Goal: Task Accomplishment & Management: Manage account settings

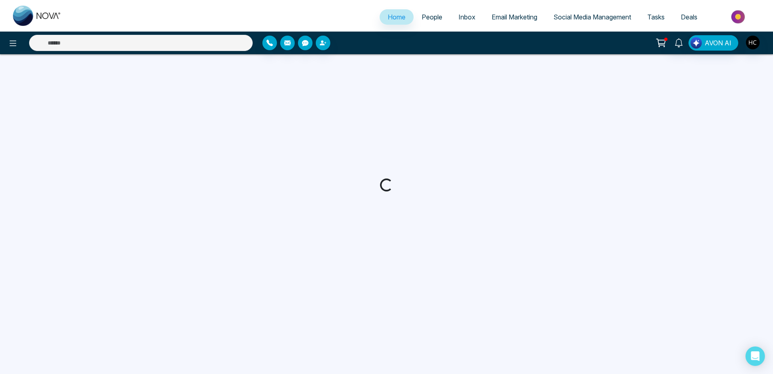
select select "*"
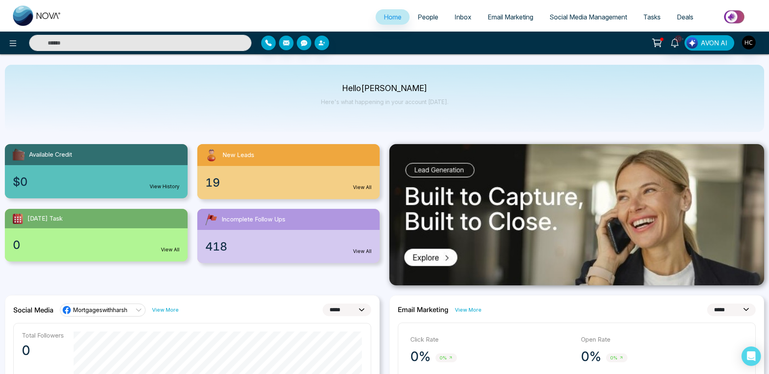
click at [431, 21] on span "People" at bounding box center [428, 17] width 21 height 8
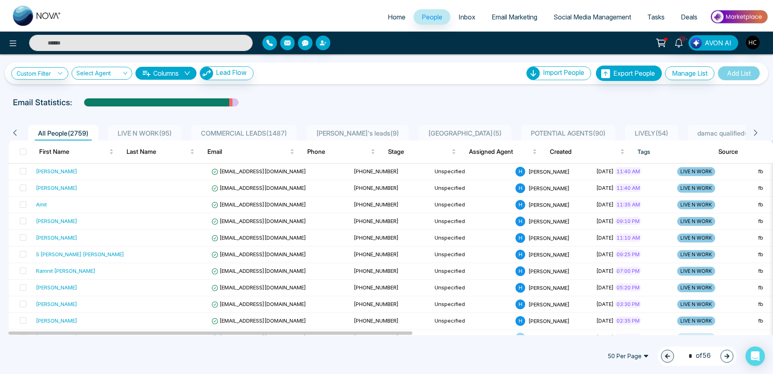
click at [122, 132] on span "LIVE N WORK ( 95 )" at bounding box center [144, 133] width 61 height 8
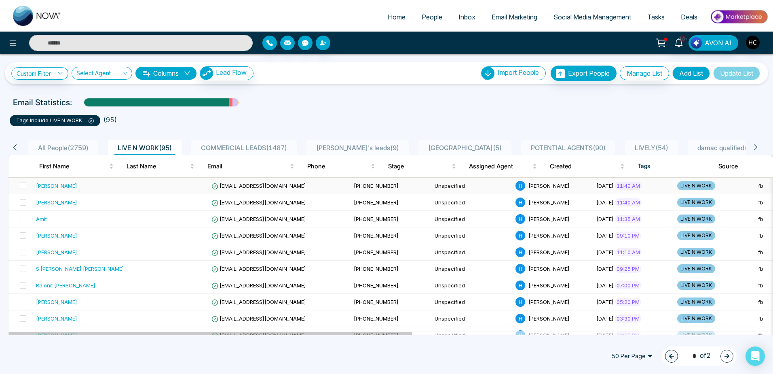
click at [127, 190] on td at bounding box center [167, 185] width 81 height 17
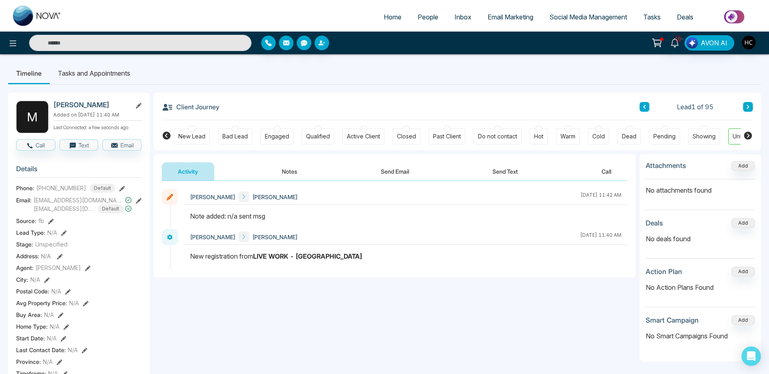
click at [747, 103] on button at bounding box center [748, 107] width 10 height 10
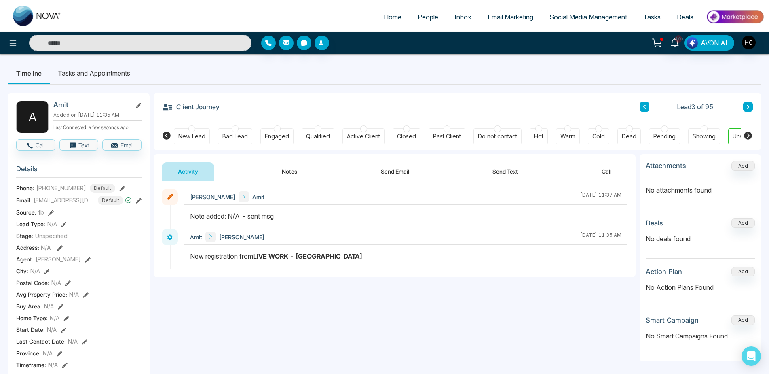
click at [297, 171] on button "Notes" at bounding box center [290, 171] width 48 height 18
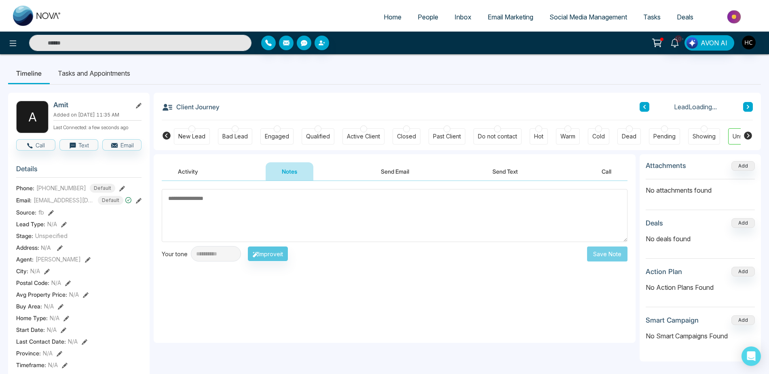
click at [262, 202] on textarea at bounding box center [395, 215] width 466 height 53
type textarea "***"
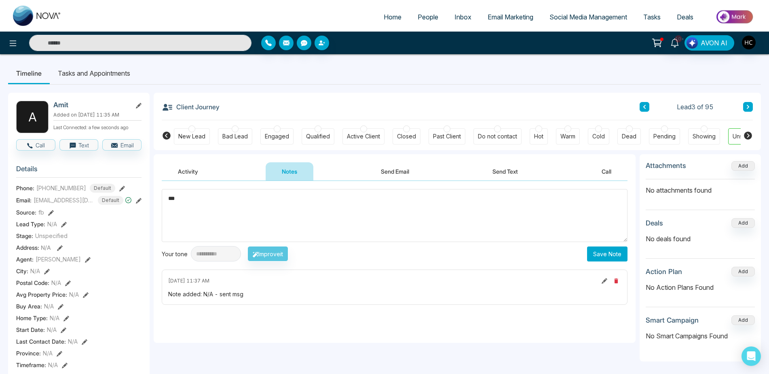
click at [614, 255] on button "Save Note" at bounding box center [607, 253] width 40 height 15
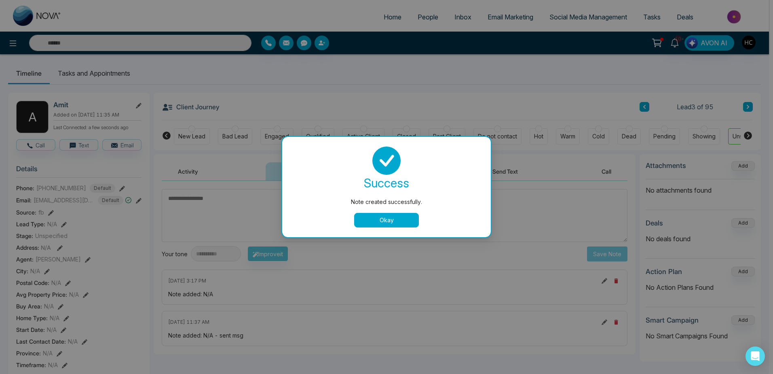
click at [411, 232] on div "success Note created successfully. Okay" at bounding box center [386, 187] width 209 height 100
click at [415, 227] on div "success Note created successfully. Okay" at bounding box center [386, 187] width 209 height 100
click at [410, 224] on button "Okay" at bounding box center [386, 220] width 65 height 15
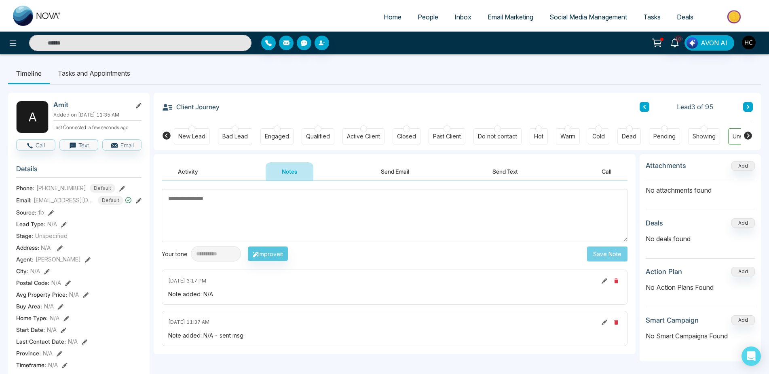
click at [642, 105] on button at bounding box center [645, 107] width 10 height 10
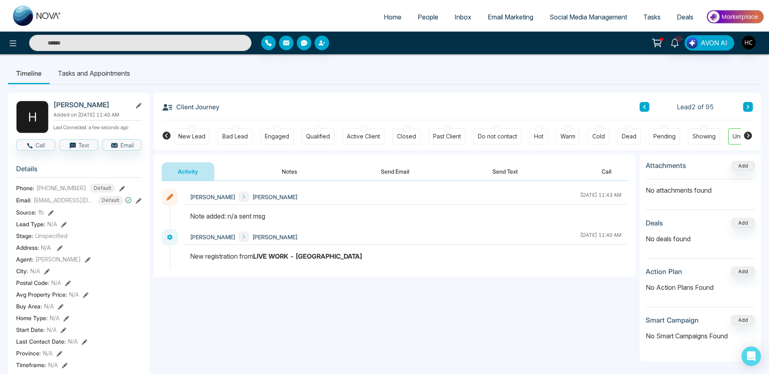
click at [270, 175] on button "Notes" at bounding box center [290, 171] width 48 height 18
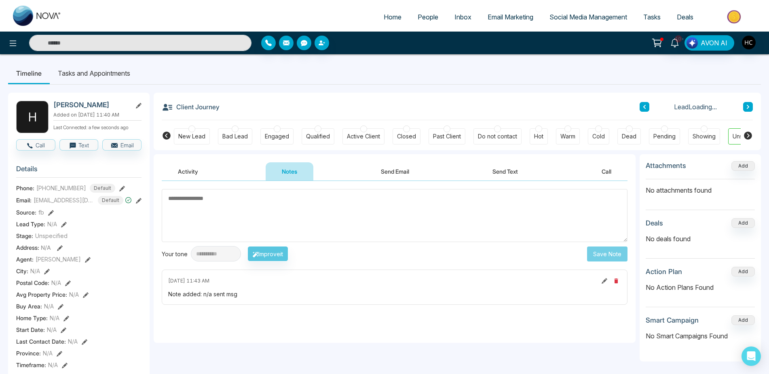
click at [259, 201] on textarea at bounding box center [395, 215] width 466 height 53
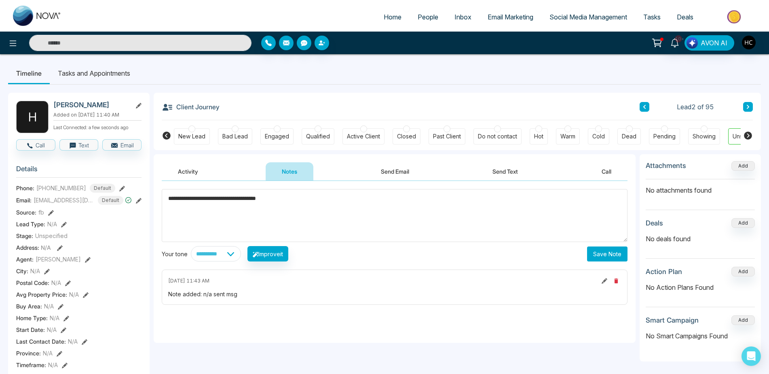
type textarea "**********"
click at [622, 251] on button "Save Note" at bounding box center [607, 253] width 40 height 15
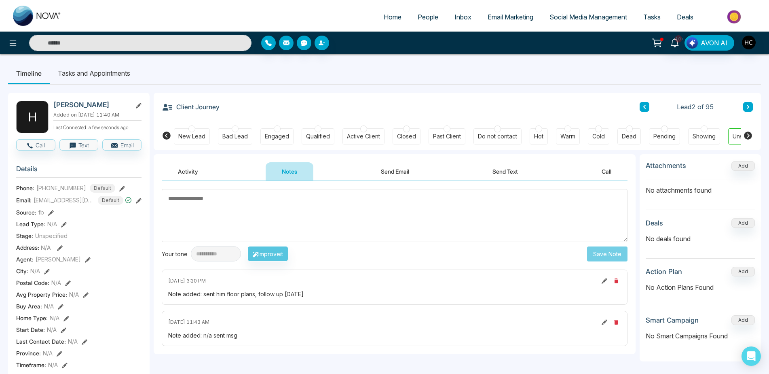
click at [394, 220] on textarea at bounding box center [395, 215] width 466 height 53
click at [645, 101] on div "Client Journey Lead 2 of 95" at bounding box center [457, 106] width 591 height 27
click at [645, 102] on button at bounding box center [645, 107] width 10 height 10
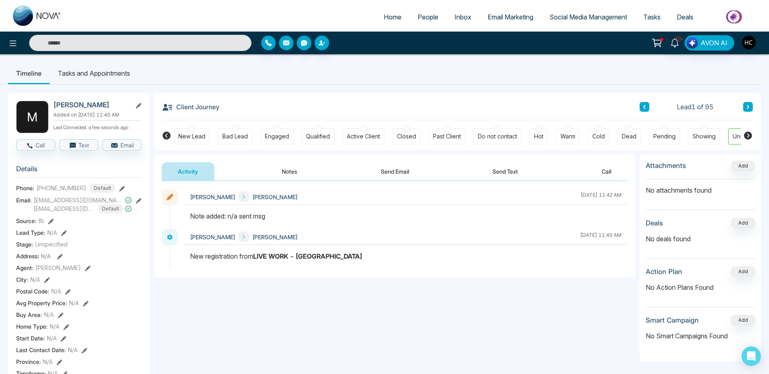
click at [750, 103] on button at bounding box center [748, 107] width 10 height 10
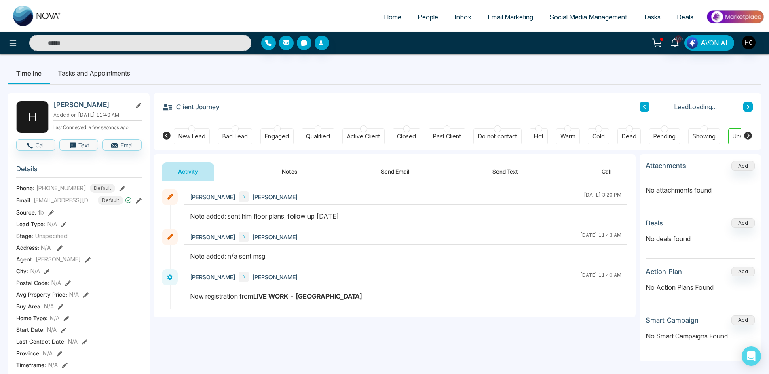
click at [744, 103] on button at bounding box center [748, 107] width 10 height 10
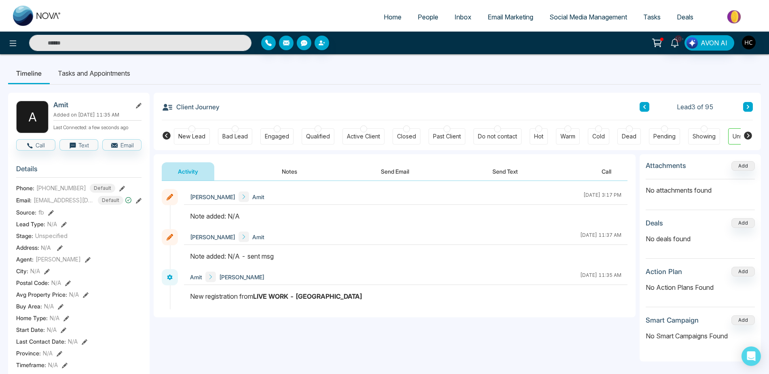
click at [748, 106] on icon at bounding box center [748, 107] width 2 height 4
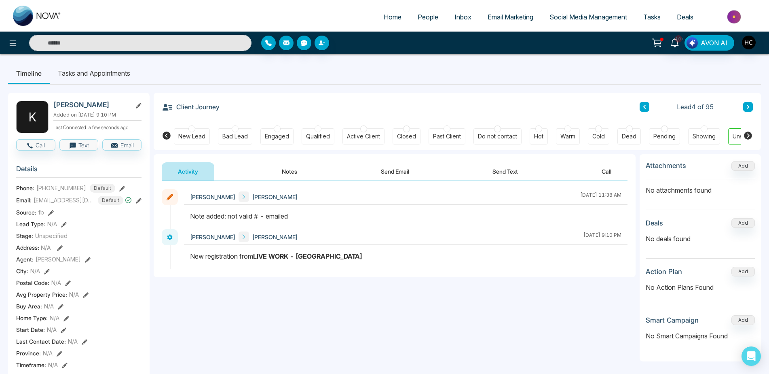
click at [746, 105] on icon at bounding box center [748, 106] width 4 height 5
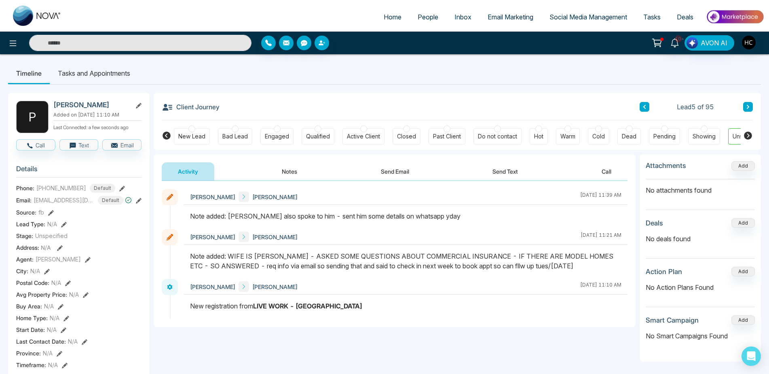
click at [746, 105] on icon at bounding box center [748, 106] width 4 height 5
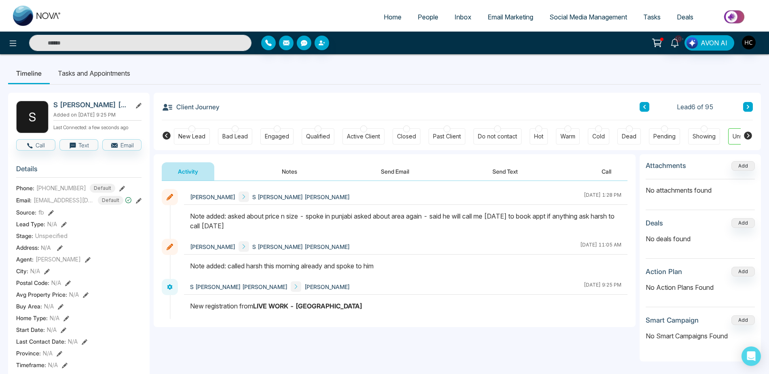
click at [746, 105] on icon at bounding box center [748, 106] width 4 height 5
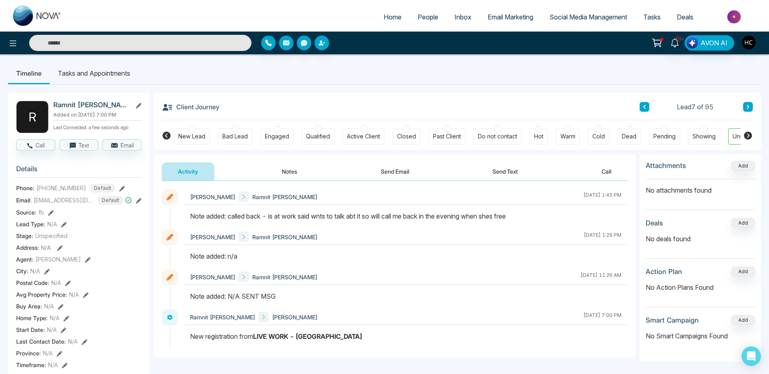
click at [746, 105] on icon at bounding box center [748, 106] width 4 height 5
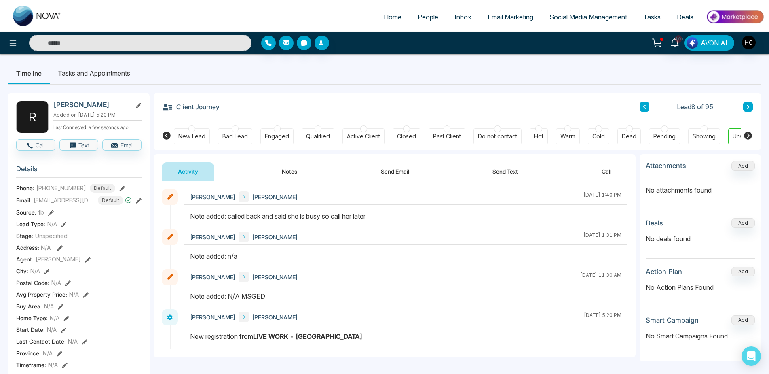
click at [746, 105] on icon at bounding box center [748, 106] width 4 height 5
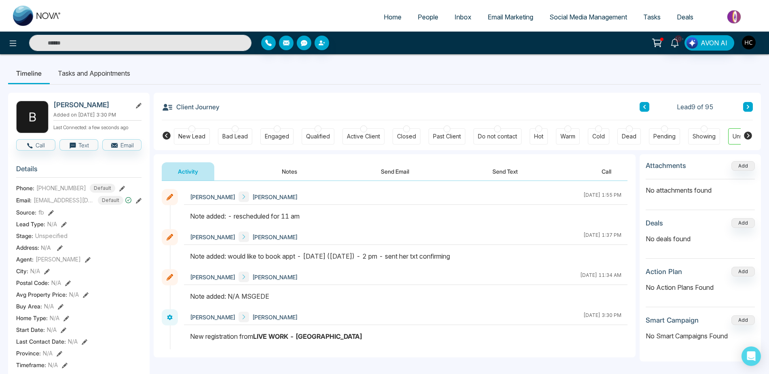
click at [746, 105] on icon at bounding box center [748, 106] width 4 height 5
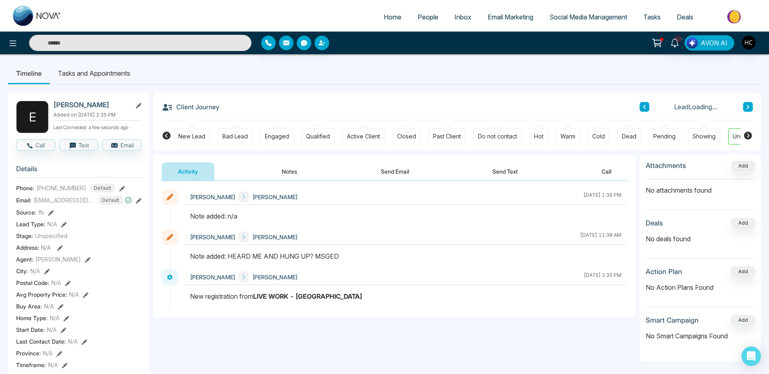
click at [746, 105] on icon at bounding box center [748, 106] width 4 height 5
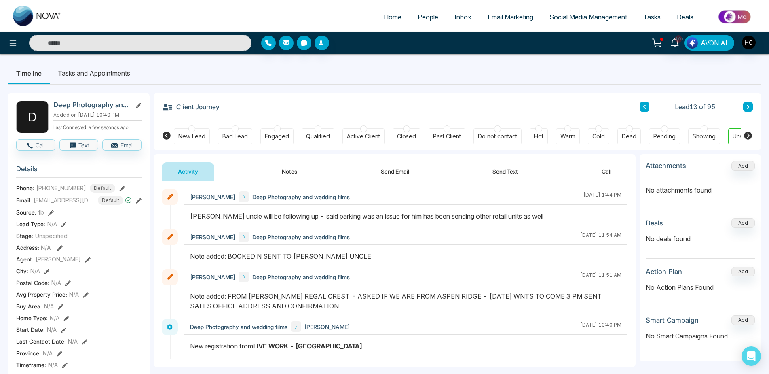
click at [746, 105] on icon at bounding box center [748, 106] width 4 height 5
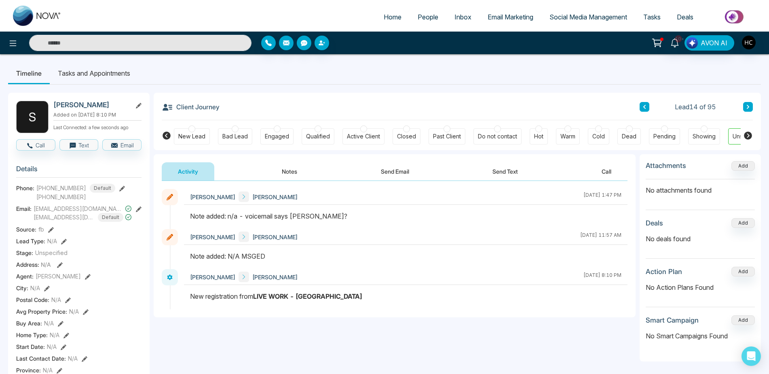
click at [743, 110] on div "Lead 14 of 95" at bounding box center [696, 107] width 113 height 10
click at [743, 104] on button at bounding box center [748, 107] width 10 height 10
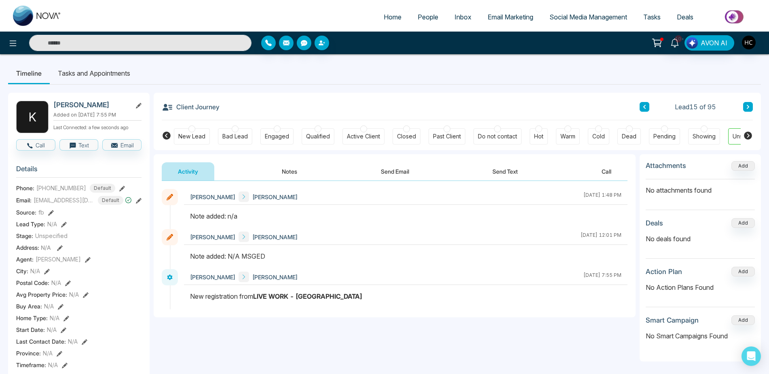
click at [743, 104] on button at bounding box center [748, 107] width 10 height 10
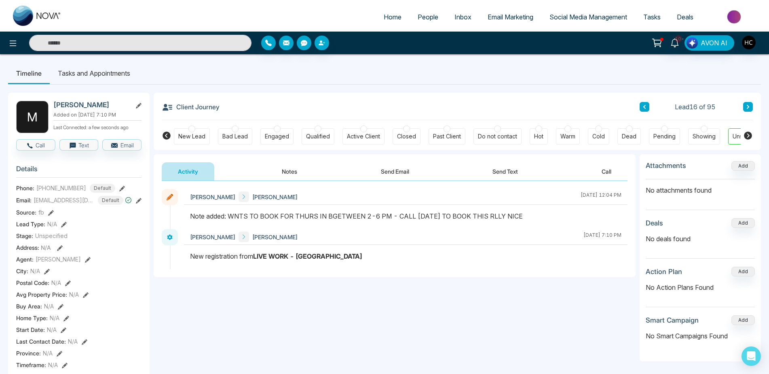
click at [743, 104] on button at bounding box center [748, 107] width 10 height 10
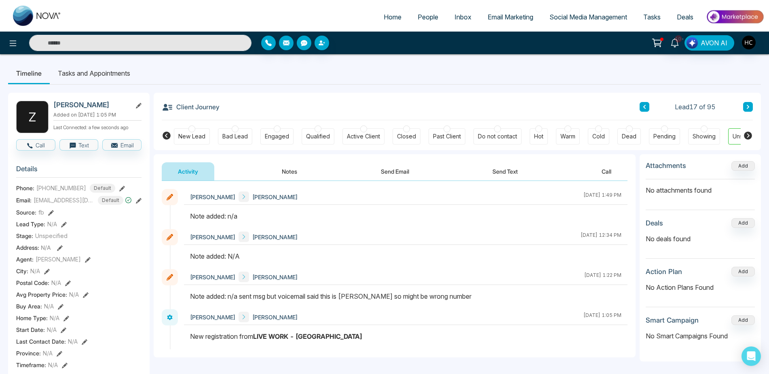
click at [751, 105] on button at bounding box center [748, 107] width 10 height 10
click at [748, 101] on div "Client Journey Lead Loading..." at bounding box center [457, 106] width 591 height 27
click at [748, 103] on button at bounding box center [748, 107] width 10 height 10
